Goal: Task Accomplishment & Management: Manage account settings

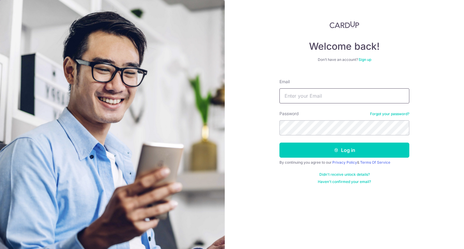
click at [321, 95] on input "Email" at bounding box center [344, 95] width 130 height 15
type input "[EMAIL_ADDRESS][DOMAIN_NAME]"
click at [279, 143] on button "Log in" at bounding box center [344, 150] width 130 height 15
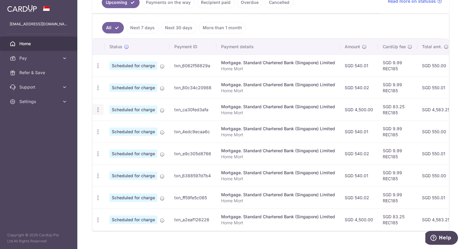
click at [97, 115] on td "Update payment Cancel payment Upload doc" at bounding box center [98, 110] width 12 height 22
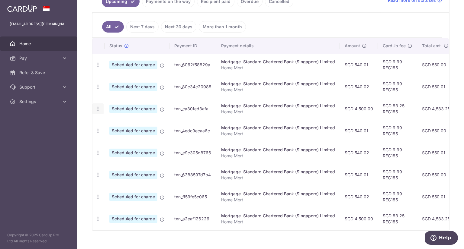
click at [100, 107] on icon "button" at bounding box center [98, 109] width 6 height 6
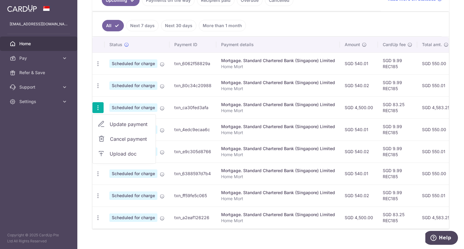
click at [121, 122] on span "Update payment" at bounding box center [130, 124] width 41 height 7
radio input "true"
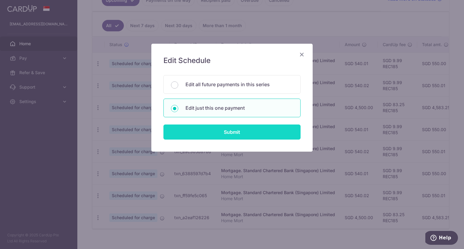
click at [205, 129] on input "Submit" at bounding box center [231, 132] width 137 height 15
radio input "true"
type input "4,500.00"
type input "[DATE]"
type input "Home Mort"
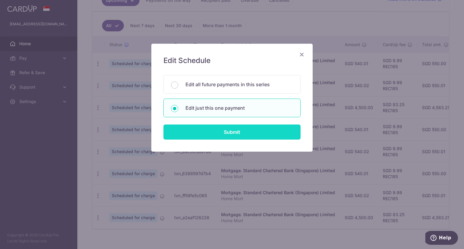
type input "REC185"
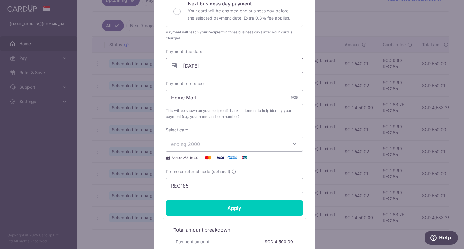
click at [195, 69] on input "[DATE]" at bounding box center [234, 65] width 137 height 15
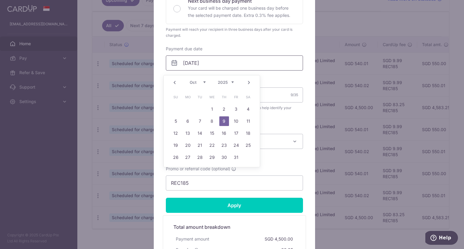
scroll to position [151, 0]
click at [175, 84] on link "Prev" at bounding box center [174, 82] width 7 height 7
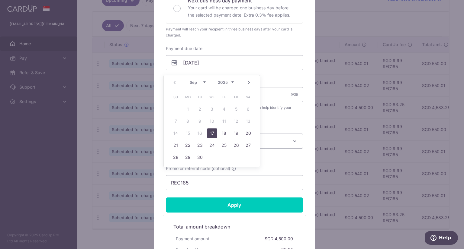
click at [210, 132] on link "17" at bounding box center [212, 134] width 10 height 10
type input "[DATE]"
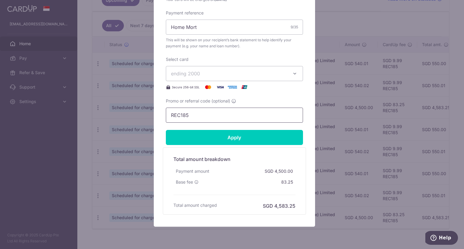
scroll to position [247, 0]
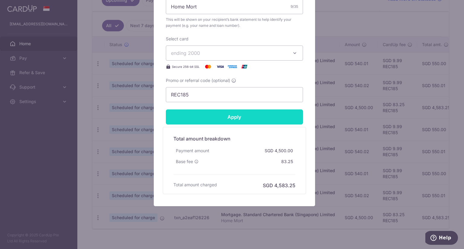
click at [222, 118] on input "Apply" at bounding box center [234, 117] width 137 height 15
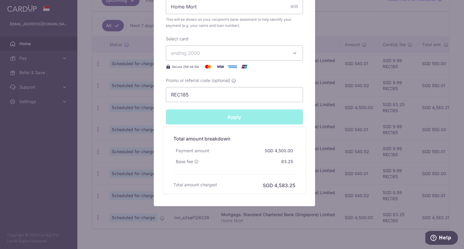
type input "Successfully Applied"
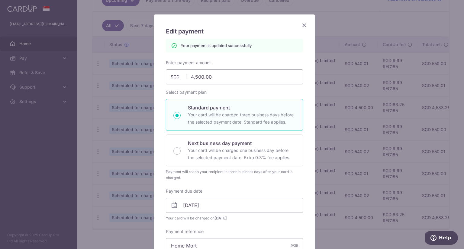
scroll to position [27, 0]
